Goal: Task Accomplishment & Management: Manage account settings

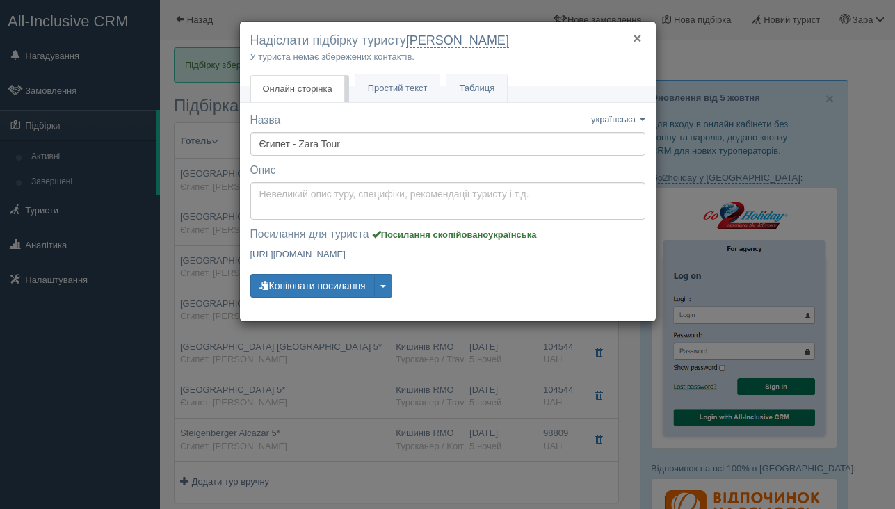
click at [639, 40] on button "×" at bounding box center [637, 38] width 8 height 15
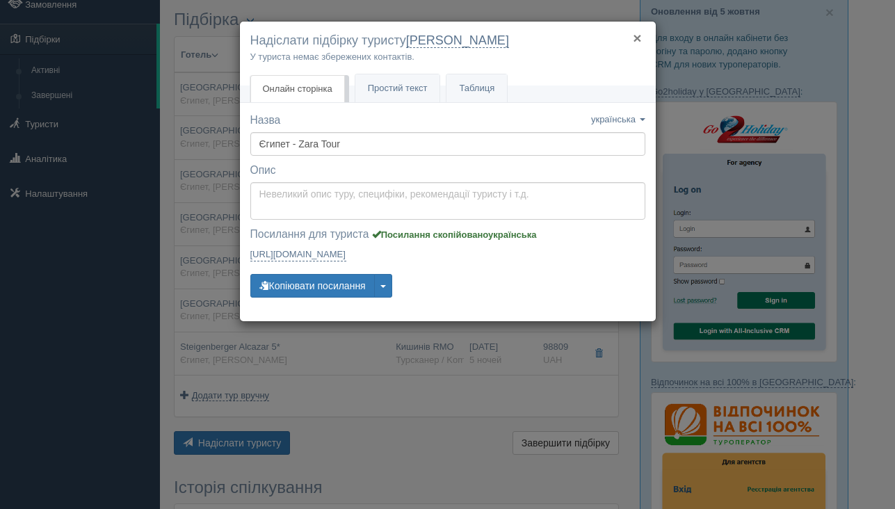
scroll to position [86, 0]
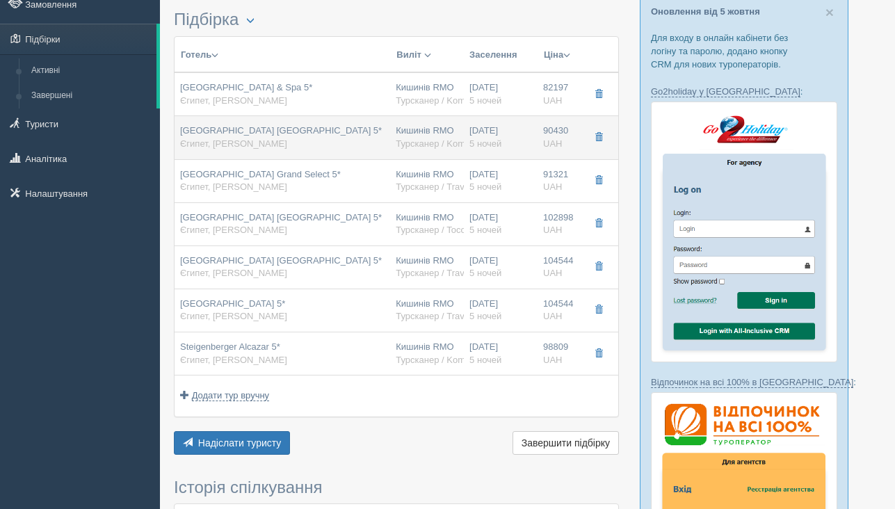
click at [202, 128] on span "[GEOGRAPHIC_DATA] [GEOGRAPHIC_DATA] 5*" at bounding box center [281, 130] width 202 height 10
type input "09:00"
type input "12:30"
type input "13:30"
type input "16:50"
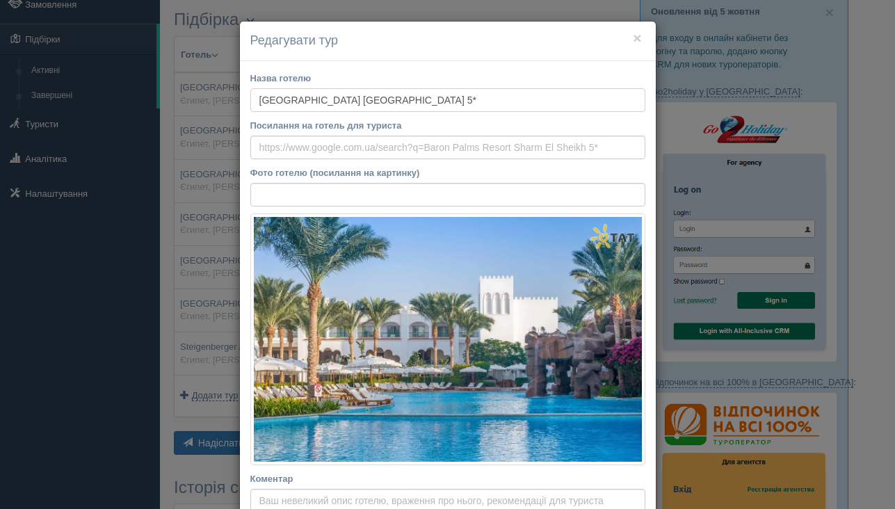
click at [298, 102] on input "[GEOGRAPHIC_DATA] [GEOGRAPHIC_DATA] 5*" at bounding box center [447, 100] width 395 height 24
